Goal: Navigation & Orientation: Find specific page/section

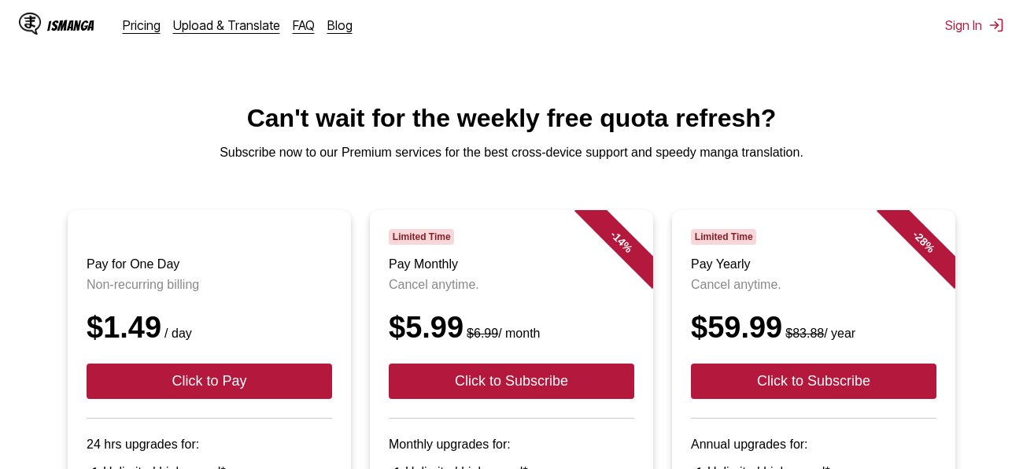
click at [64, 26] on div "IsManga" at bounding box center [70, 25] width 47 height 15
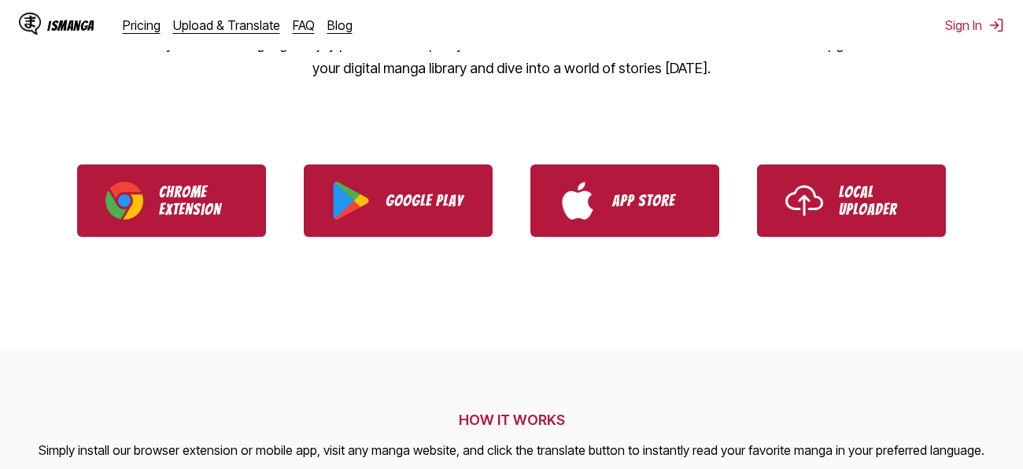
scroll to position [310, 0]
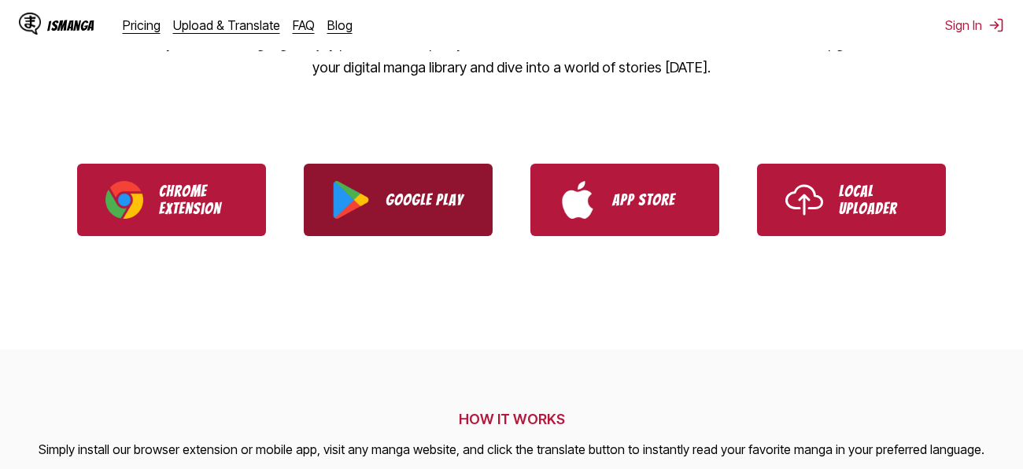
click at [342, 225] on link "Google Play" at bounding box center [398, 200] width 189 height 72
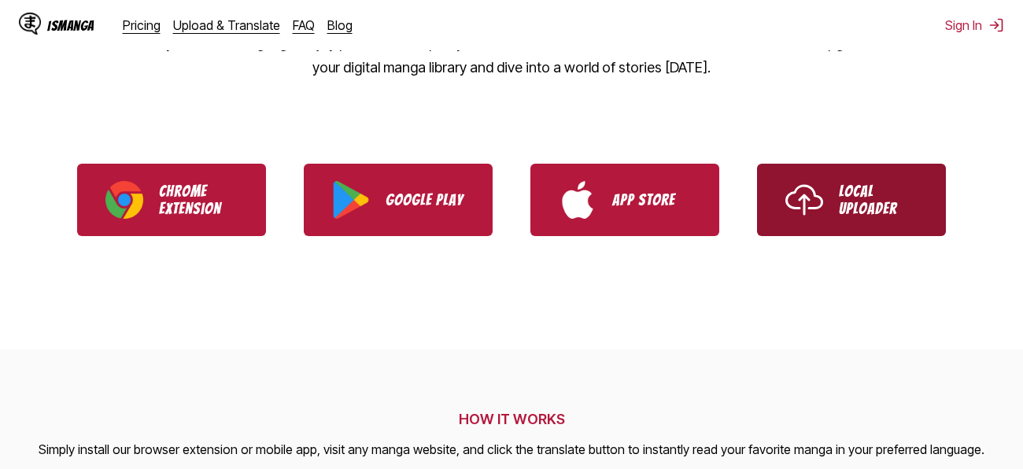
click at [776, 177] on link "Local Uploader" at bounding box center [851, 200] width 189 height 72
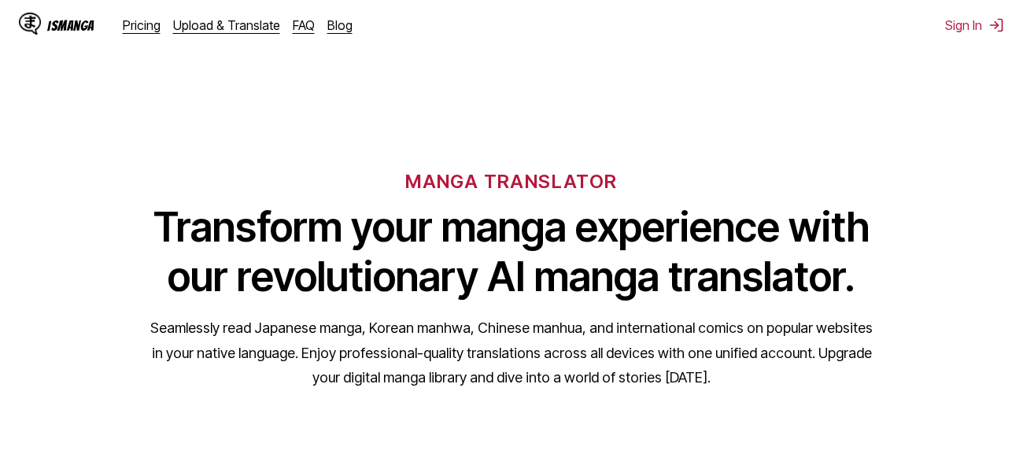
scroll to position [310, 0]
